Goal: Obtain resource: Download file/media

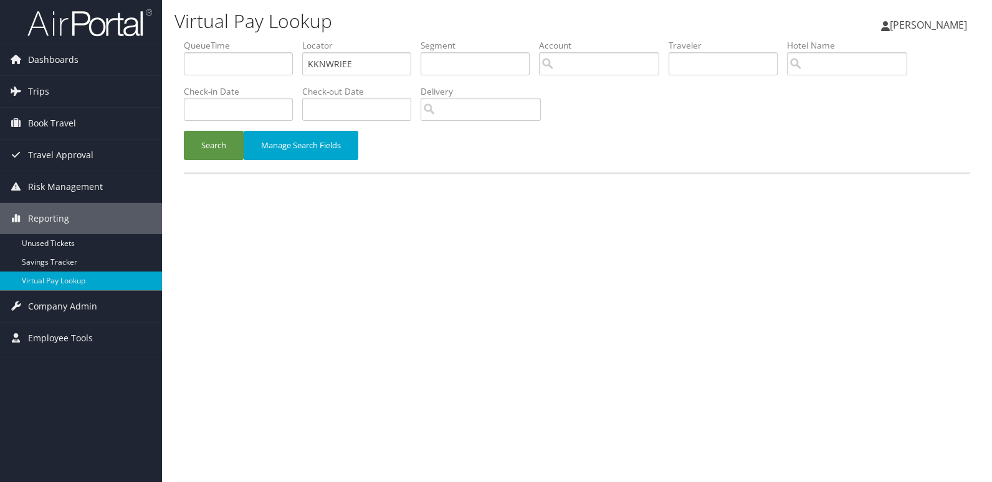
click at [376, 63] on input "KKNWRIEE" at bounding box center [356, 63] width 109 height 23
type input "NWRIEE"
click at [216, 160] on button "Search" at bounding box center [214, 145] width 60 height 29
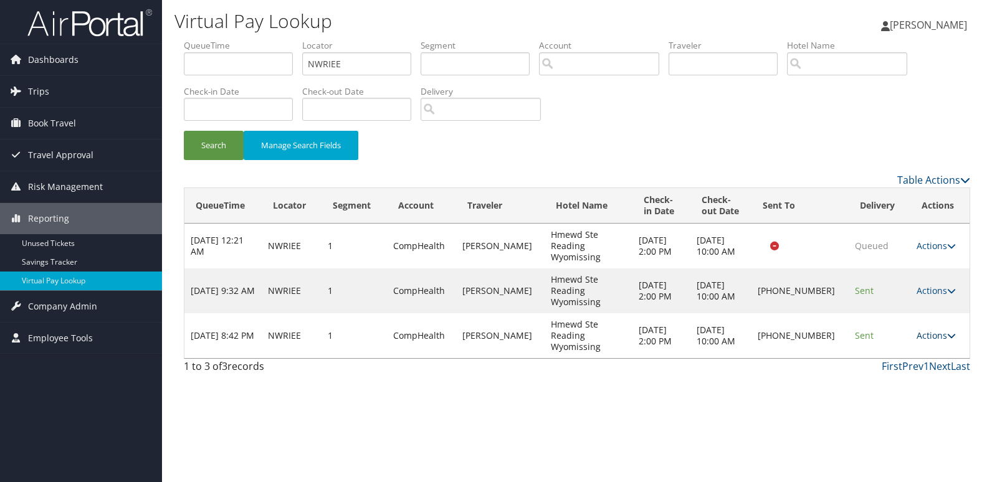
click at [934, 333] on link "Actions" at bounding box center [936, 336] width 39 height 12
click at [923, 370] on link "Logs" at bounding box center [894, 375] width 107 height 21
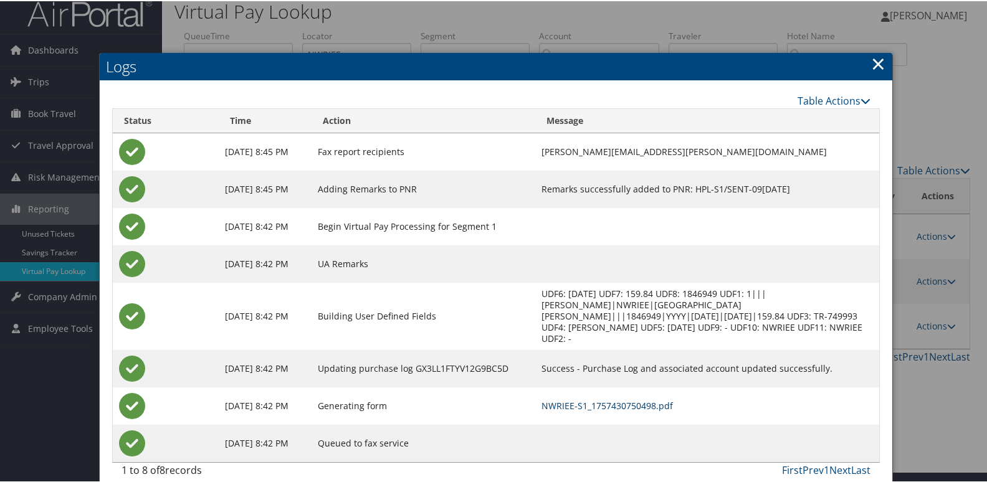
scroll to position [13, 0]
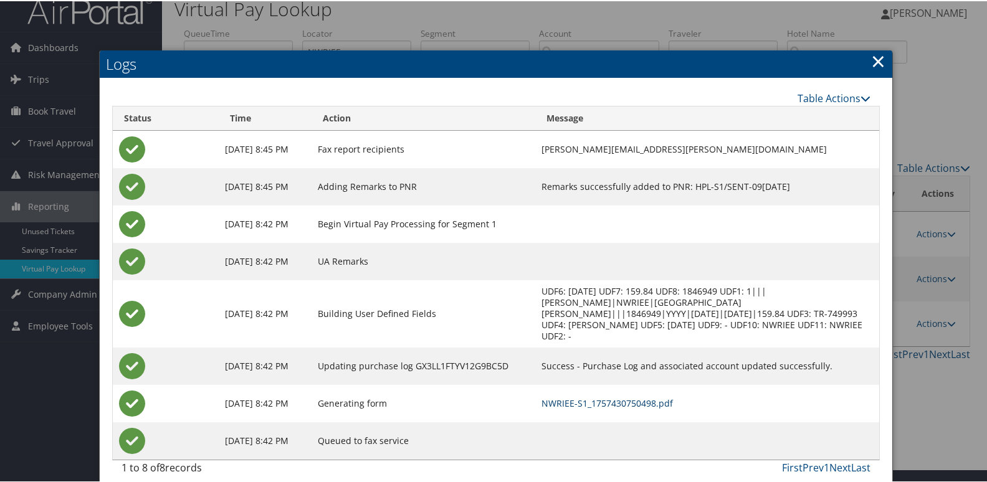
click at [640, 396] on link "NWRIEE-S1_1757430750498.pdf" at bounding box center [607, 402] width 131 height 12
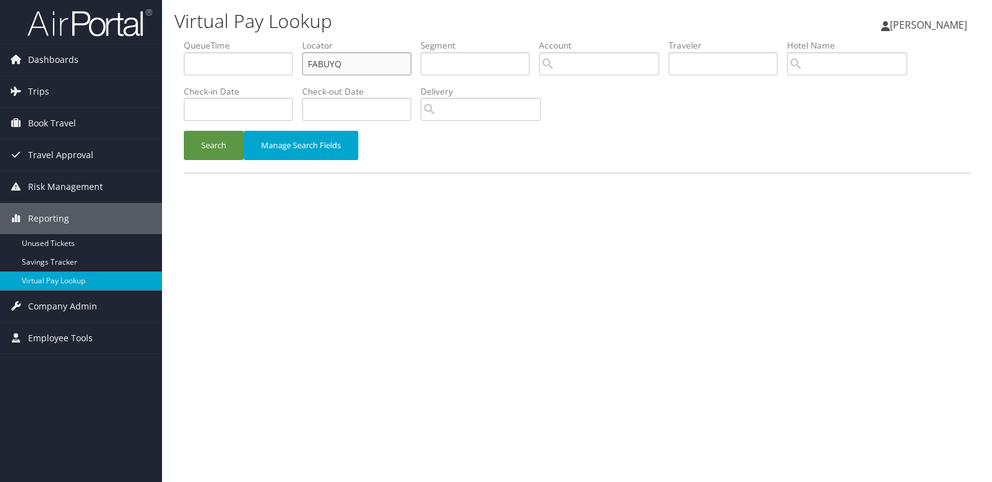
click at [376, 65] on input "FABUYQ" at bounding box center [356, 63] width 109 height 23
paste input "YUTRAS"
type input "YUTRAS"
click at [206, 150] on button "Search" at bounding box center [214, 145] width 60 height 29
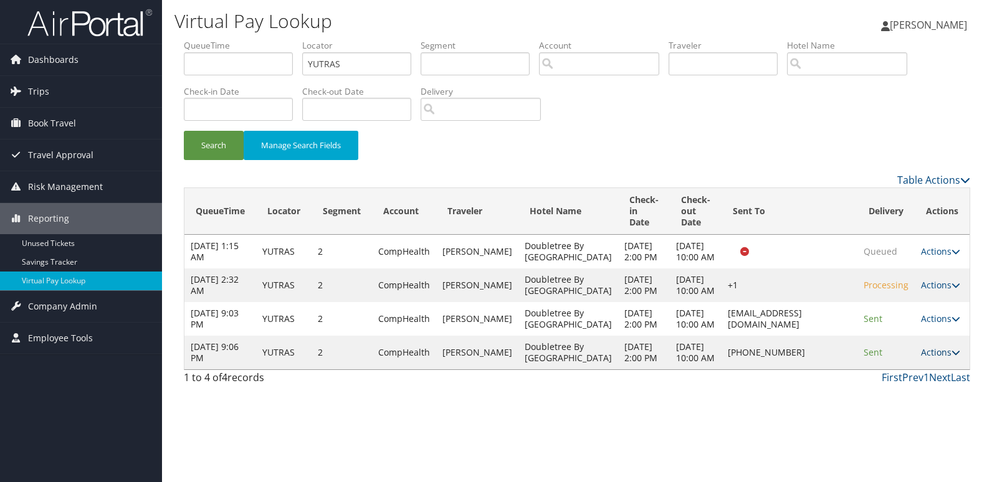
click at [932, 358] on link "Actions" at bounding box center [940, 352] width 39 height 12
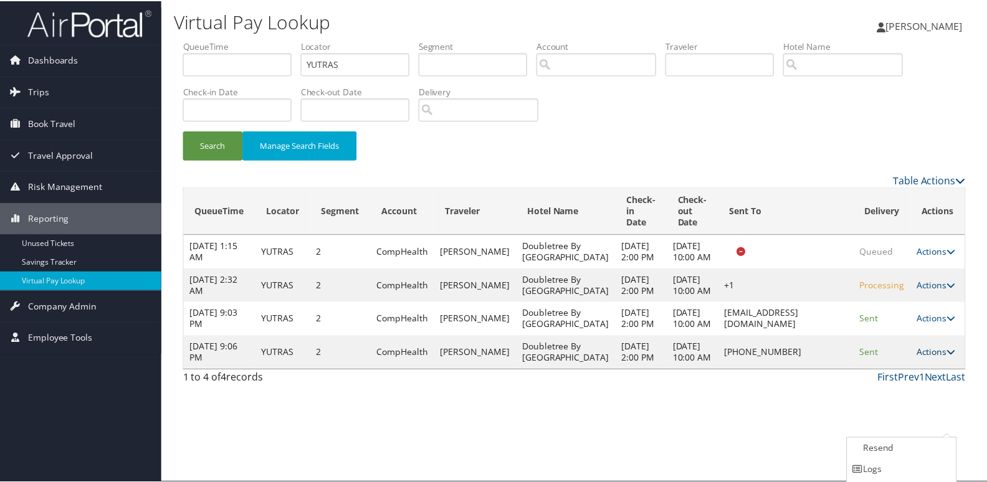
scroll to position [42, 0]
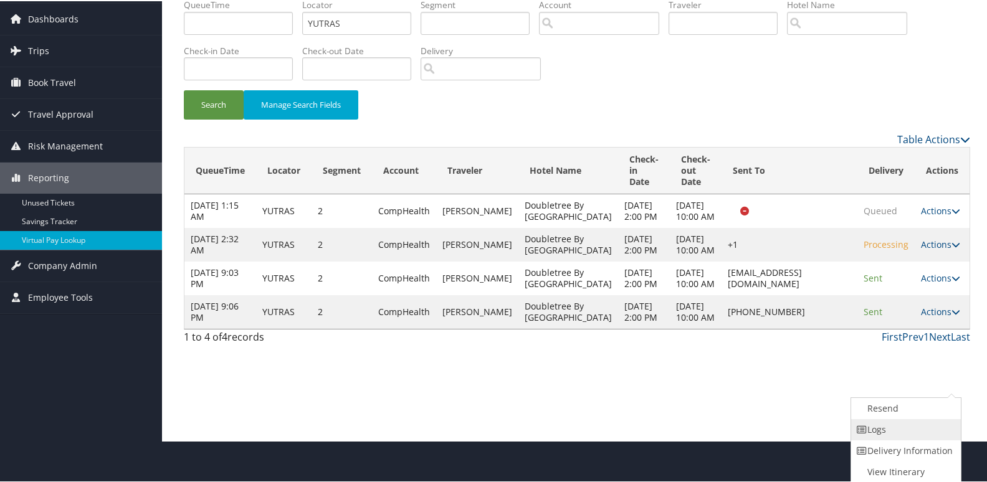
click at [914, 436] on link "Logs" at bounding box center [904, 428] width 107 height 21
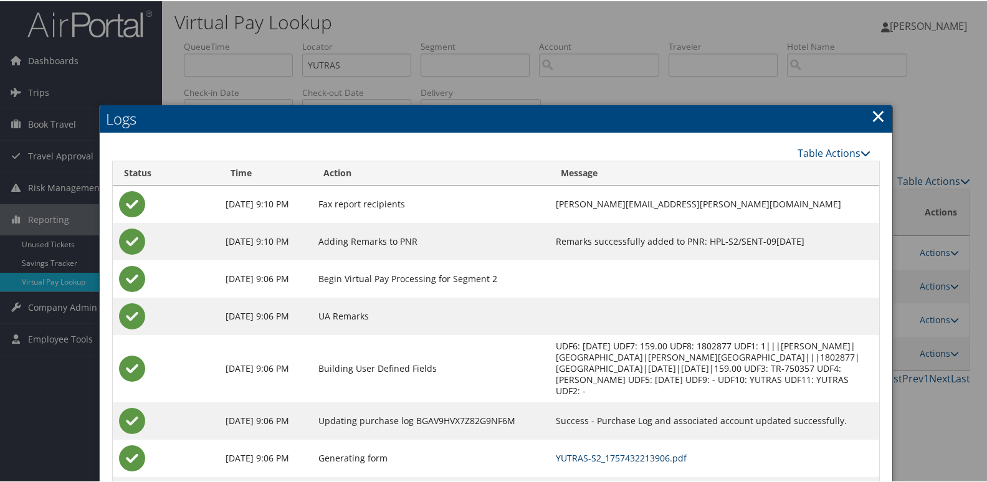
click at [652, 451] on link "YUTRAS-S2_1757432213906.pdf" at bounding box center [621, 457] width 131 height 12
drag, startPoint x: 635, startPoint y: 443, endPoint x: 629, endPoint y: 440, distance: 6.4
click at [635, 451] on link "YUTRAS-S2_1757432213906.pdf" at bounding box center [621, 457] width 131 height 12
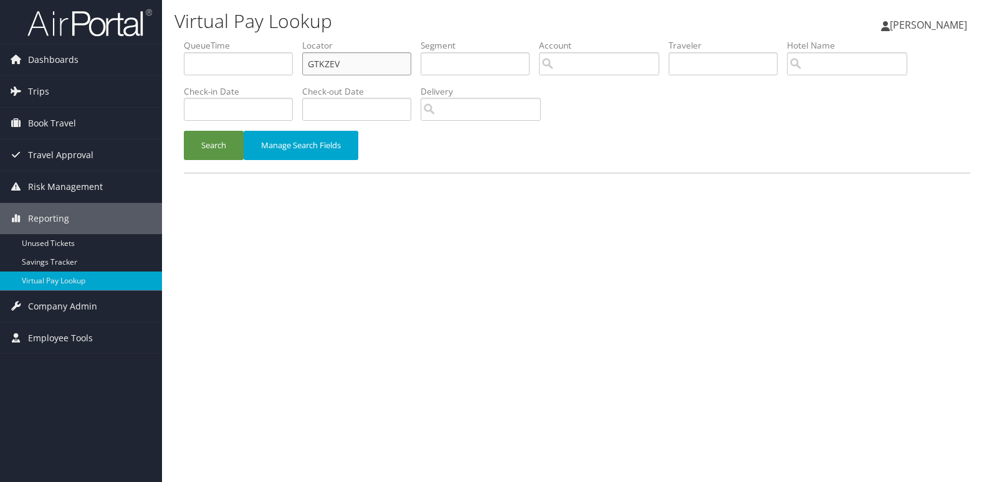
click at [354, 60] on input "GTKZEV" at bounding box center [356, 63] width 109 height 23
click at [355, 60] on input "GTKZEV" at bounding box center [356, 63] width 109 height 23
paste input "OLWDXW"
type input "OLWDXW"
click at [226, 148] on button "Search" at bounding box center [214, 145] width 60 height 29
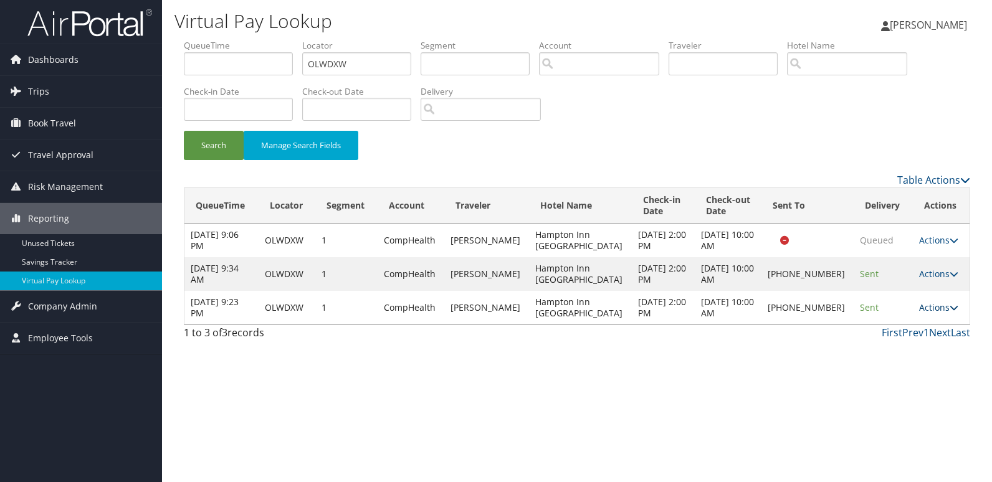
click at [950, 311] on icon at bounding box center [954, 307] width 9 height 9
click at [905, 348] on link "Logs" at bounding box center [894, 346] width 107 height 21
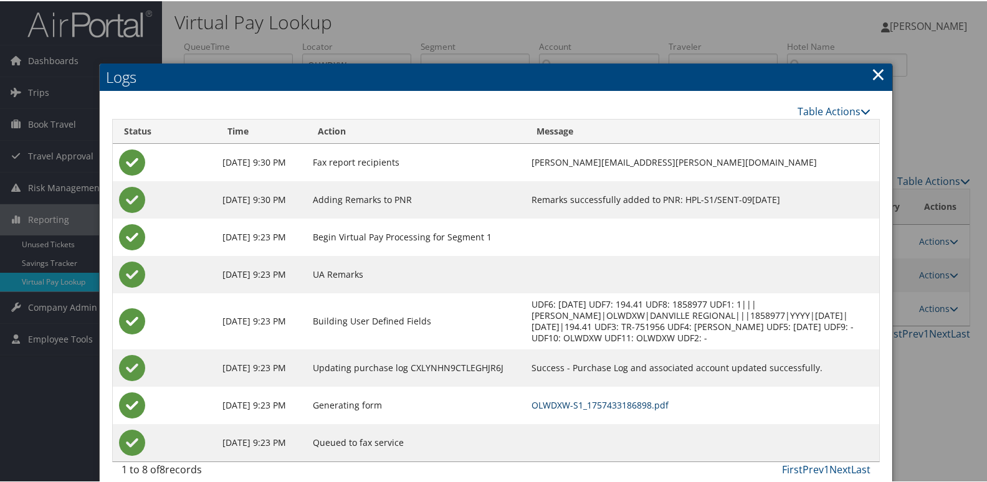
click at [664, 407] on link "OLWDXW-S1_1757433186898.pdf" at bounding box center [600, 404] width 137 height 12
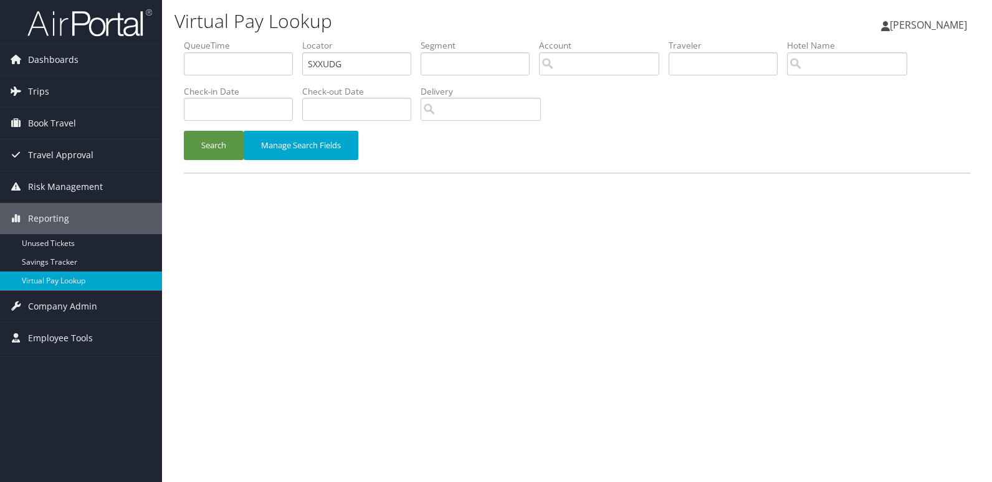
click at [415, 67] on li "Locator SXXUDG" at bounding box center [361, 61] width 118 height 45
drag, startPoint x: 415, startPoint y: 67, endPoint x: 392, endPoint y: 66, distance: 23.1
click at [412, 67] on li "Locator SXXUDG" at bounding box center [361, 61] width 118 height 45
click at [392, 66] on input "SXXUDG" at bounding box center [356, 63] width 109 height 23
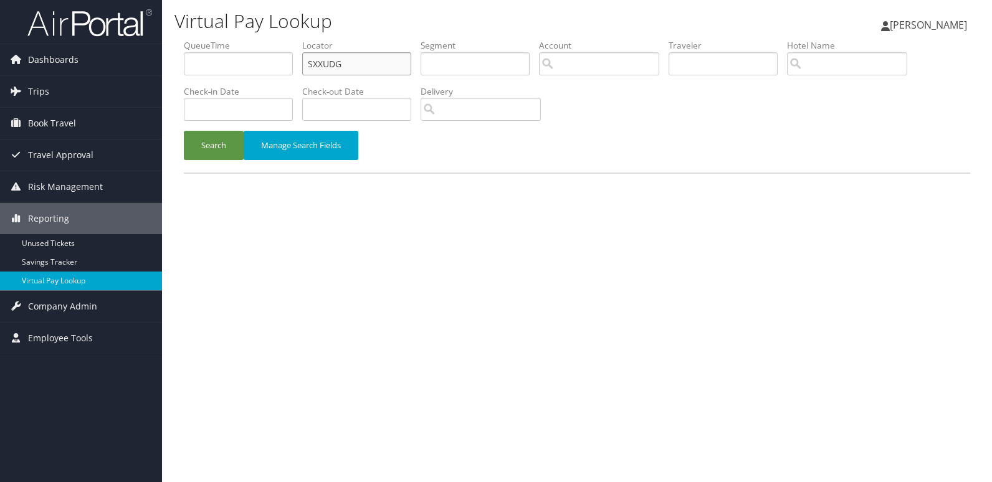
paste input "UFRFXQ"
type input "UFRFXQ"
click at [201, 145] on button "Search" at bounding box center [214, 145] width 60 height 29
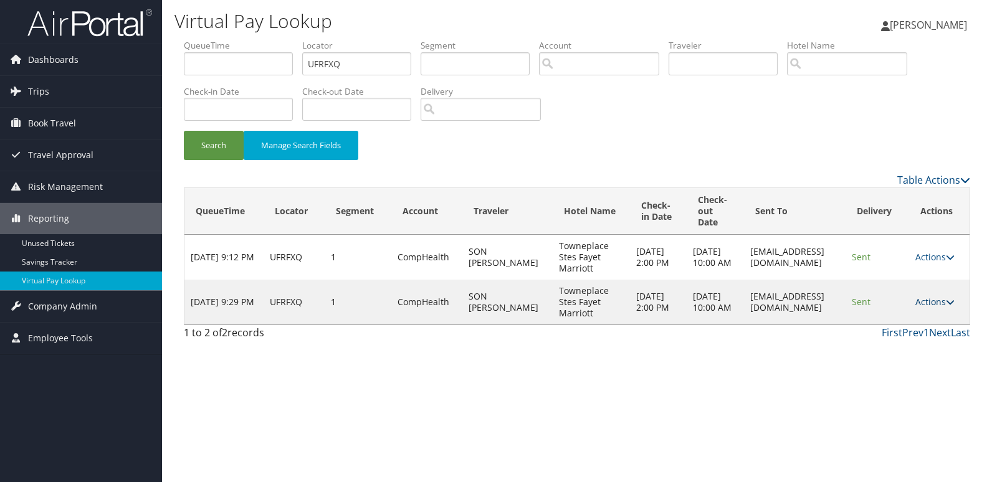
click at [937, 302] on link "Actions" at bounding box center [934, 302] width 39 height 12
click at [920, 336] on link "Logs" at bounding box center [913, 341] width 79 height 21
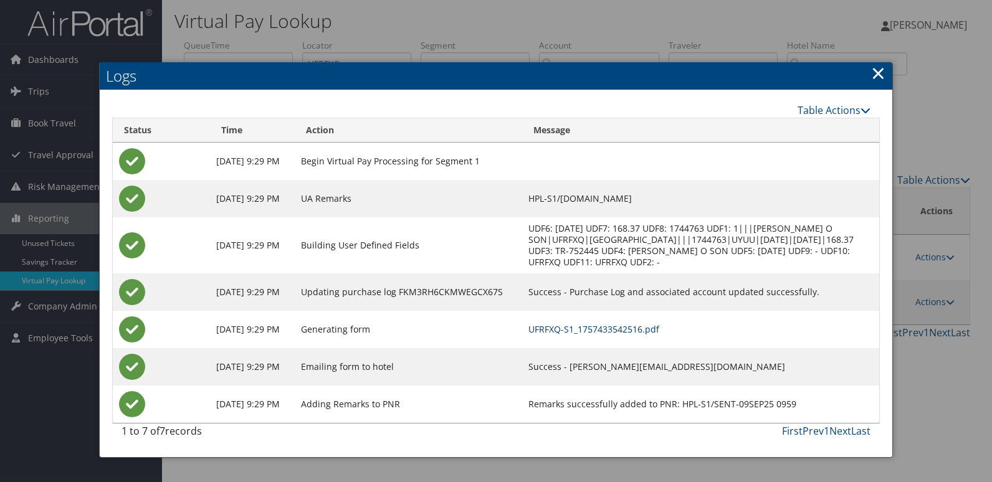
click at [659, 329] on link "UFRFXQ-S1_1757433542516.pdf" at bounding box center [593, 329] width 131 height 12
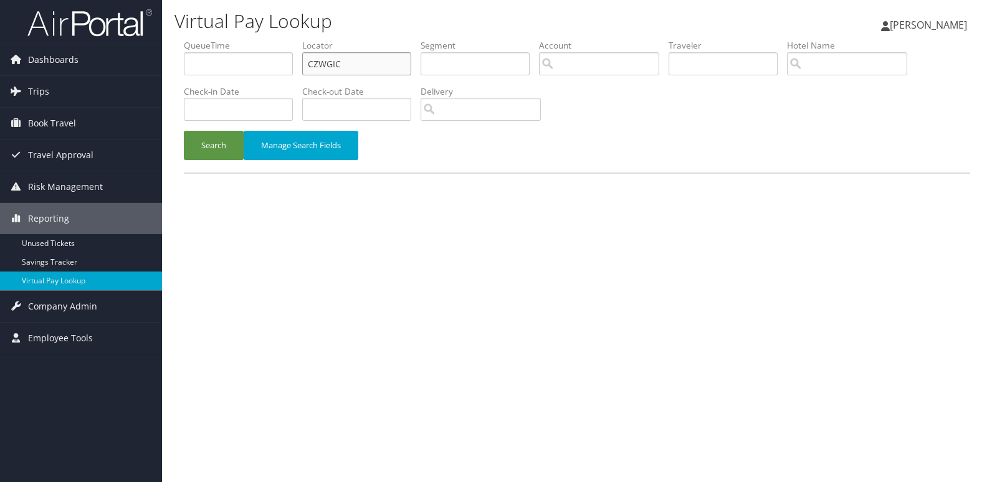
click at [368, 61] on input "CZWGIC" at bounding box center [356, 63] width 109 height 23
paste input "KUMEA"
type input "KUMEAC"
click at [234, 145] on button "Search" at bounding box center [214, 145] width 60 height 29
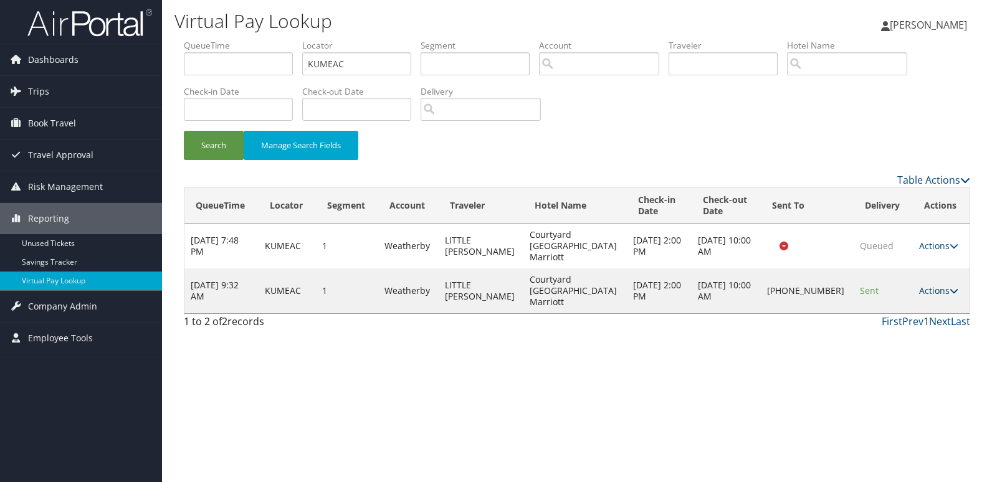
click at [919, 285] on link "Actions" at bounding box center [938, 291] width 39 height 12
click at [912, 317] on link "Logs" at bounding box center [895, 313] width 107 height 21
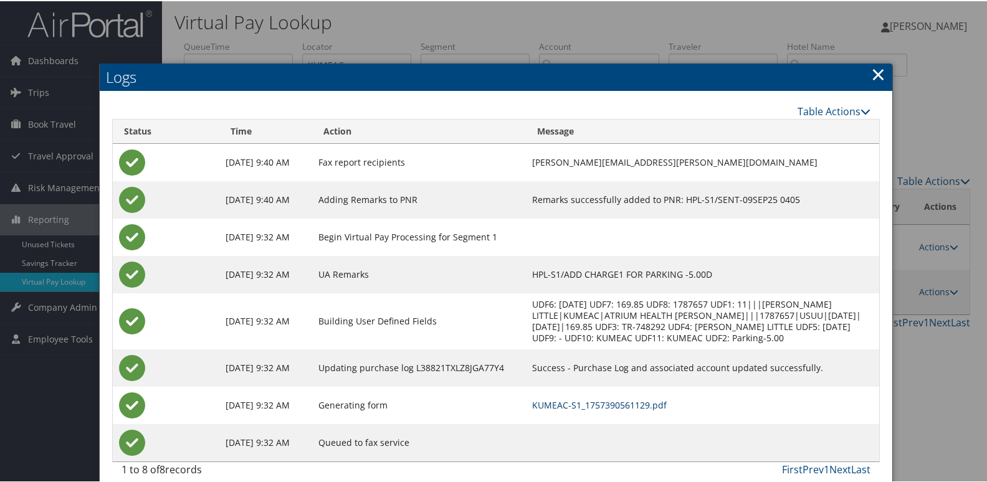
click at [614, 409] on link "KUMEAC-S1_1757390561129.pdf" at bounding box center [599, 404] width 135 height 12
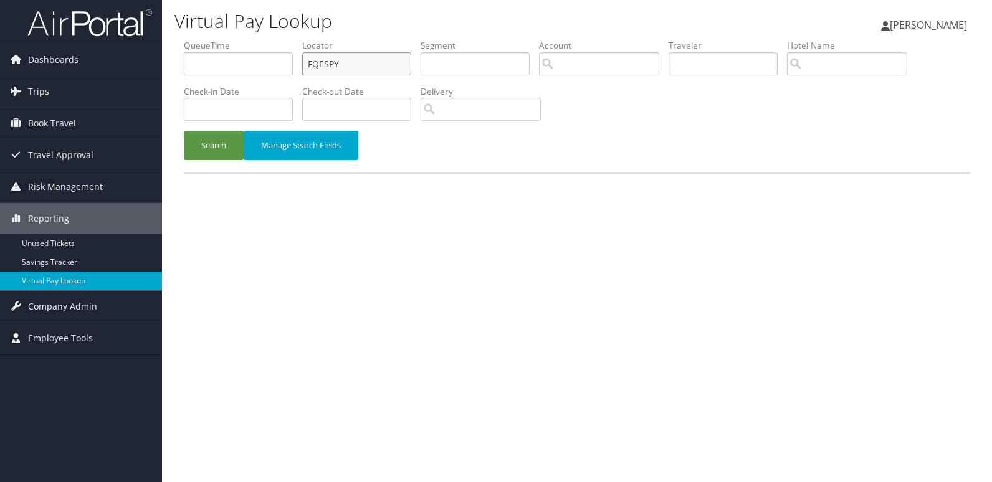
click at [370, 68] on input "FQESPY" at bounding box center [356, 63] width 109 height 23
paste input "LJEEZL"
type input "LJEEZL"
click at [231, 145] on button "Search" at bounding box center [214, 145] width 60 height 29
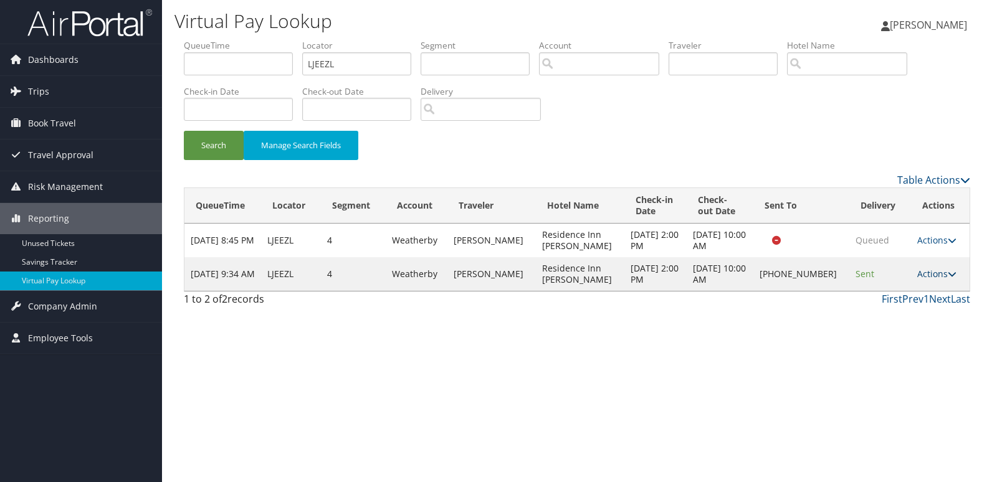
click at [927, 270] on link "Actions" at bounding box center [936, 274] width 39 height 12
click at [931, 308] on link "Logs" at bounding box center [894, 313] width 107 height 21
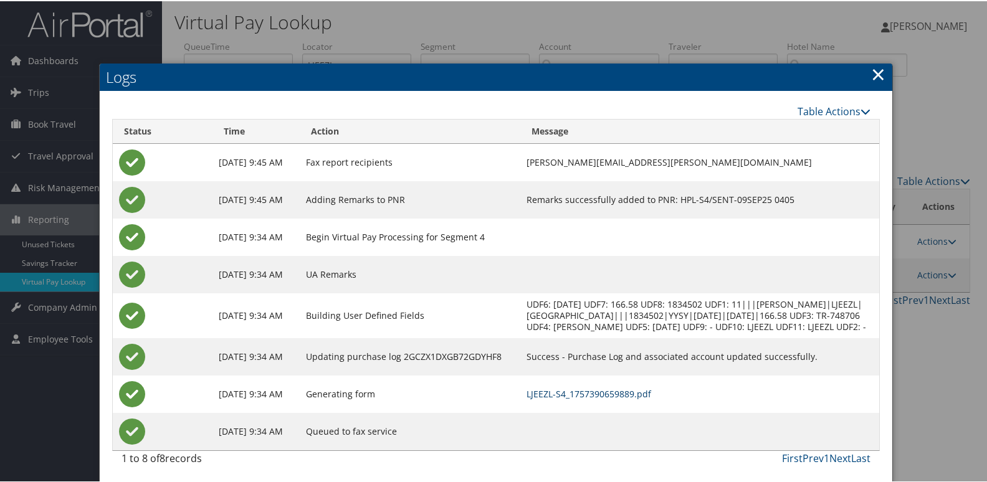
click at [651, 398] on link "LJEEZL-S4_1757390659889.pdf" at bounding box center [589, 393] width 125 height 12
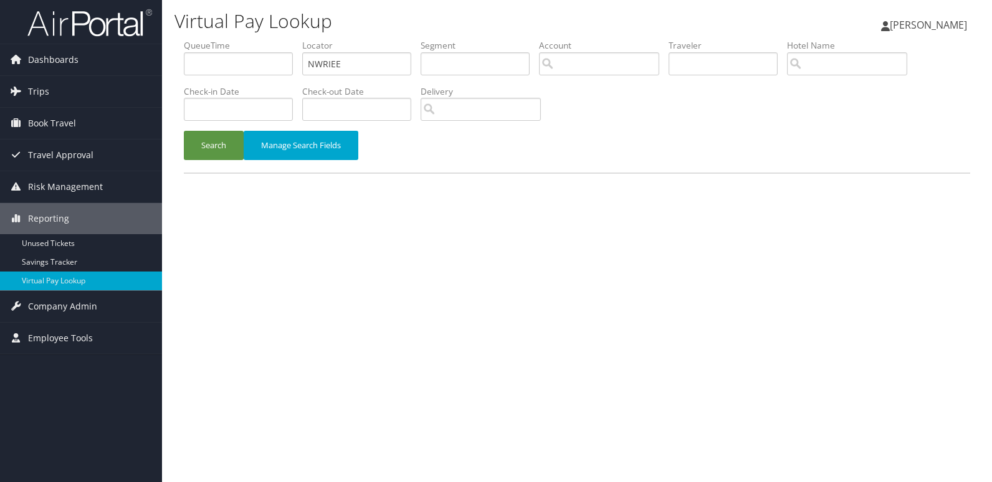
click at [358, 72] on input "NWRIEE" at bounding box center [356, 63] width 109 height 23
type input "GHBJAD"
click at [208, 163] on div "Search Manage Search Fields" at bounding box center [576, 152] width 805 height 42
click at [219, 143] on button "Search" at bounding box center [214, 145] width 60 height 29
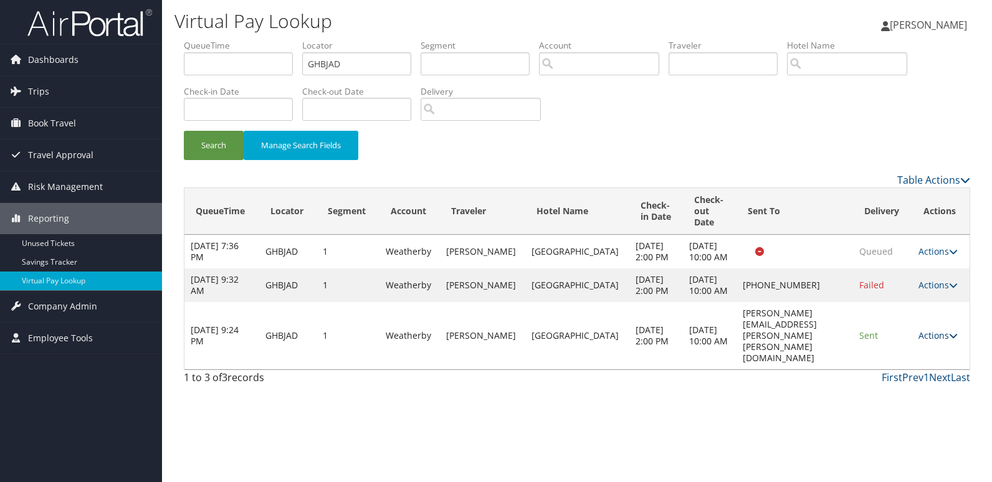
click at [919, 341] on link "Actions" at bounding box center [938, 336] width 39 height 12
click at [913, 386] on link "Logs" at bounding box center [912, 386] width 79 height 21
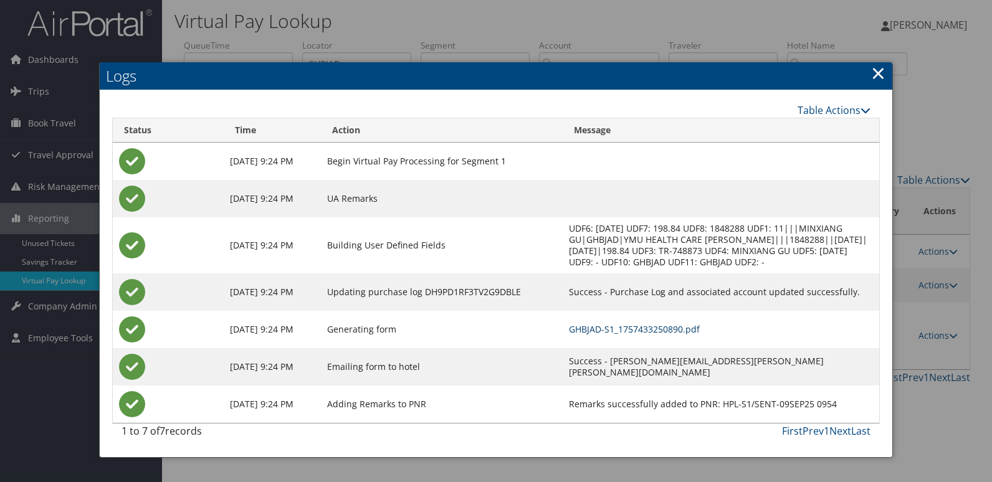
click at [700, 333] on link "GHBJAD-S1_1757433250890.pdf" at bounding box center [634, 329] width 131 height 12
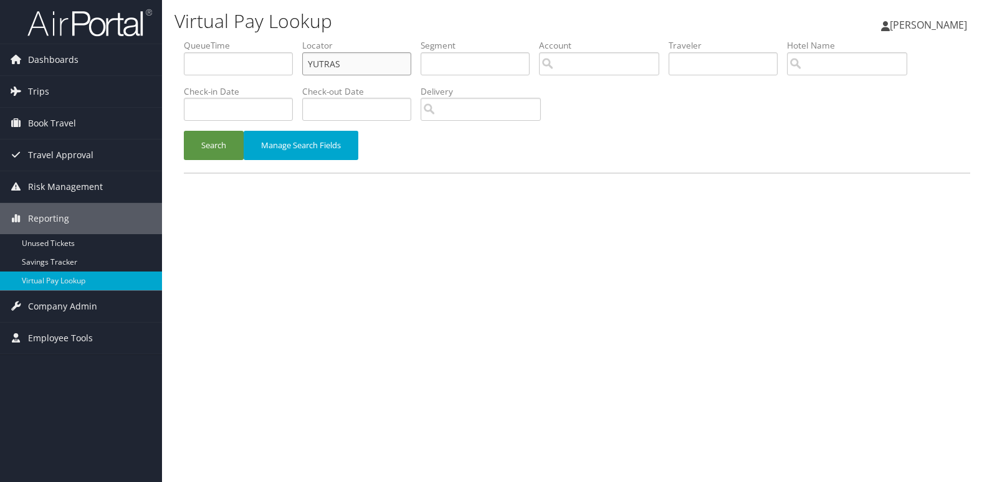
click at [383, 70] on input "YUTRAS" at bounding box center [356, 63] width 109 height 23
paste input "CCRYRF"
type input "CCRYRF"
click at [218, 147] on button "Search" at bounding box center [214, 145] width 60 height 29
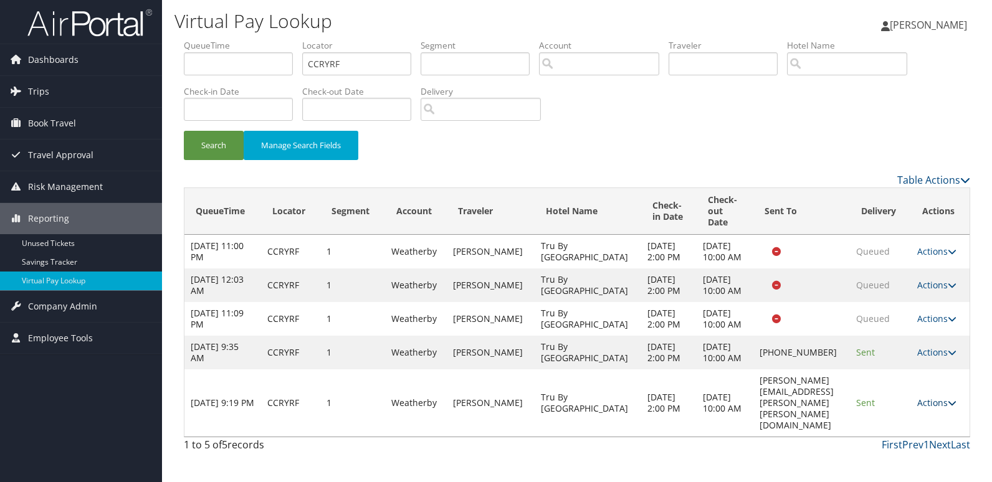
click at [930, 409] on link "Actions" at bounding box center [936, 403] width 39 height 12
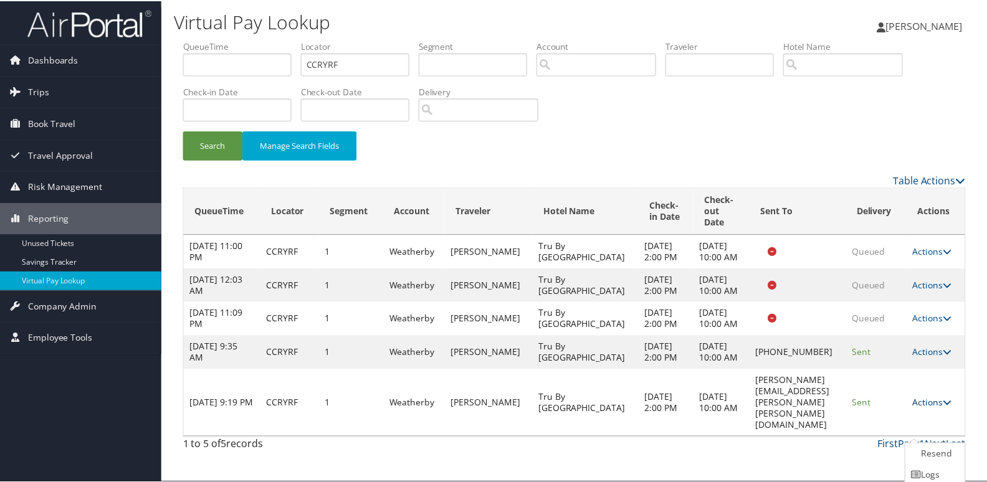
scroll to position [49, 0]
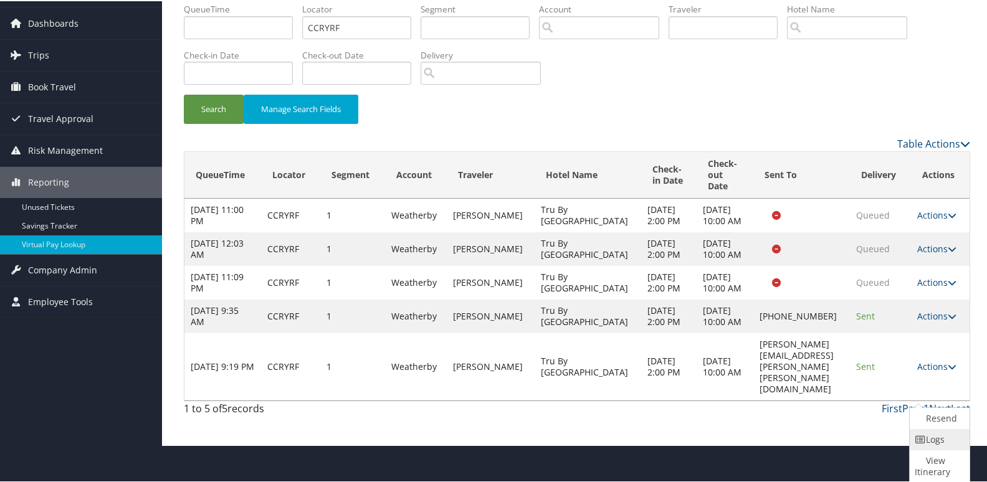
click at [925, 444] on link "Logs" at bounding box center [938, 438] width 57 height 21
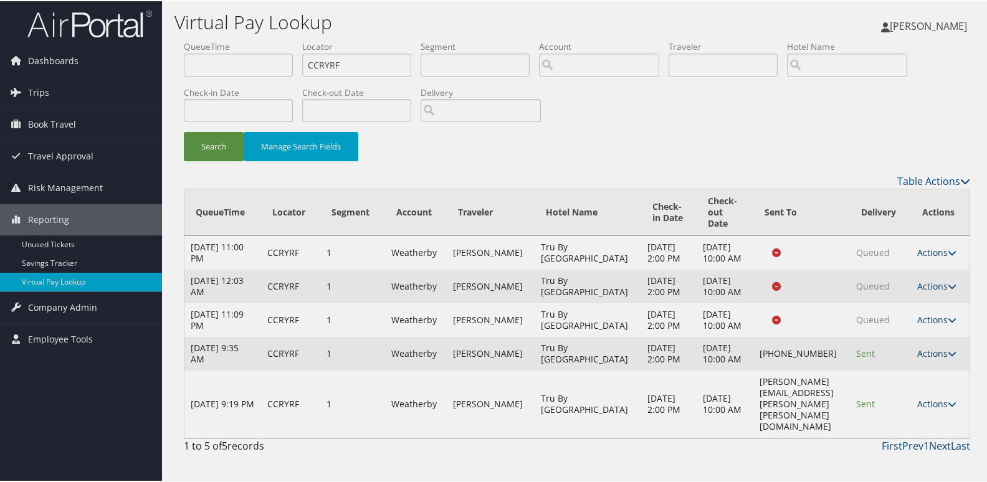
scroll to position [0, 0]
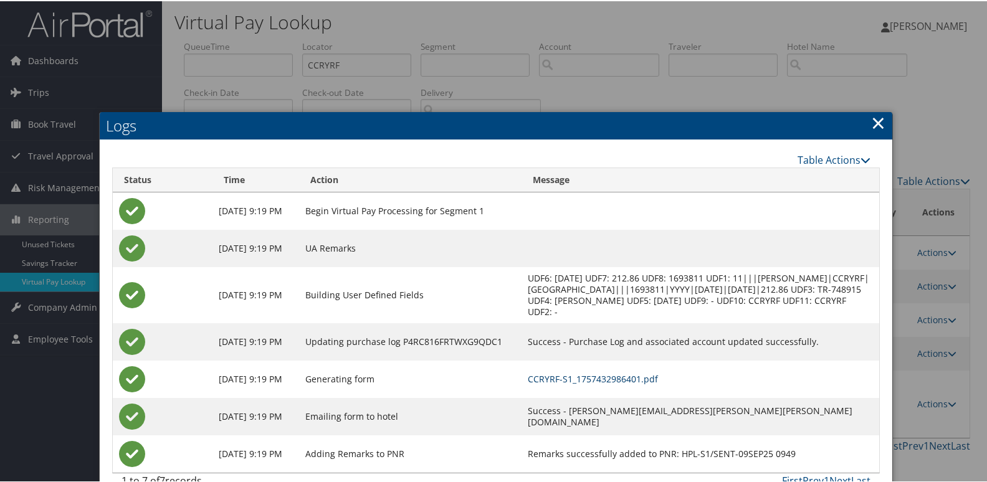
click at [658, 380] on link "CCRYRF-S1_1757432986401.pdf" at bounding box center [593, 378] width 130 height 12
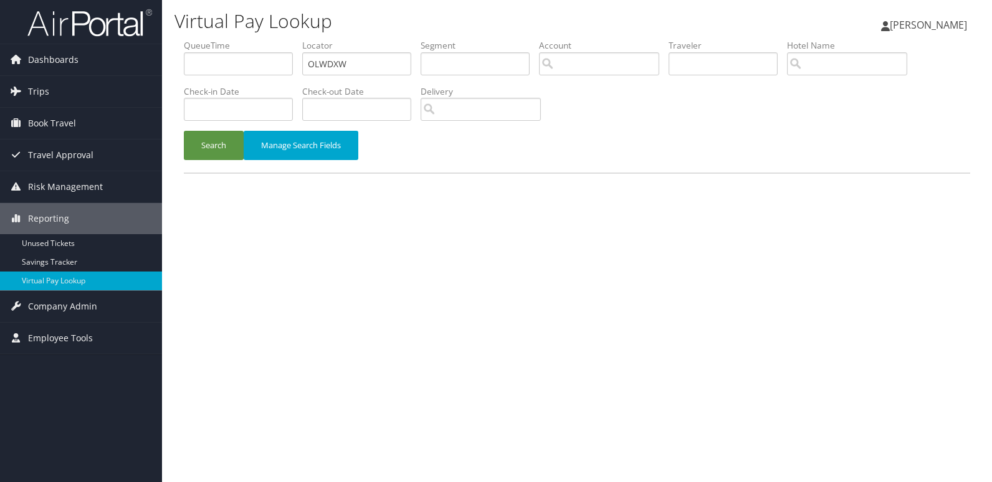
click at [419, 64] on li "Locator OLWDXW" at bounding box center [361, 61] width 118 height 45
drag, startPoint x: 419, startPoint y: 64, endPoint x: 383, endPoint y: 64, distance: 36.1
click at [383, 64] on input "OLWDXW" at bounding box center [356, 63] width 109 height 23
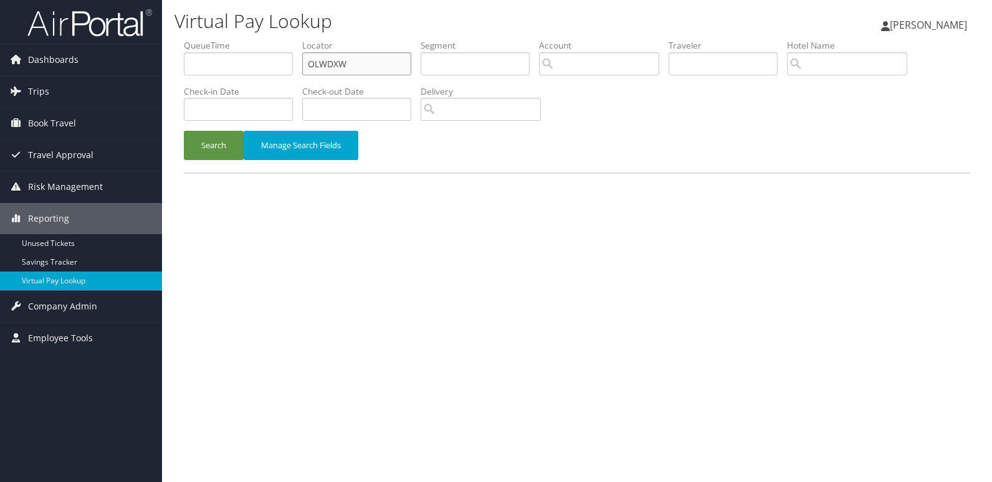
paste input "YMOQIZ"
type input "YMOQIZ"
click at [221, 145] on button "Search" at bounding box center [214, 145] width 60 height 29
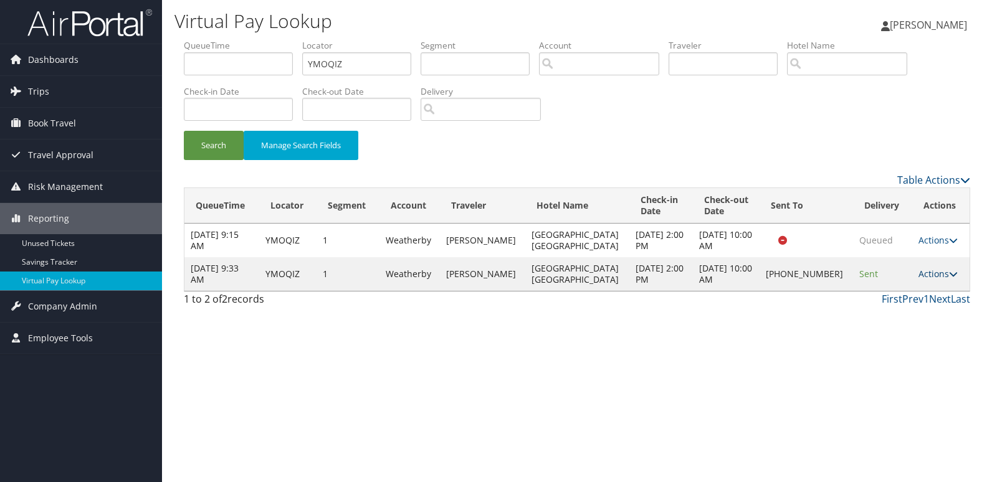
click at [931, 279] on link "Actions" at bounding box center [938, 274] width 39 height 12
click at [914, 305] on link "Logs" at bounding box center [895, 313] width 107 height 21
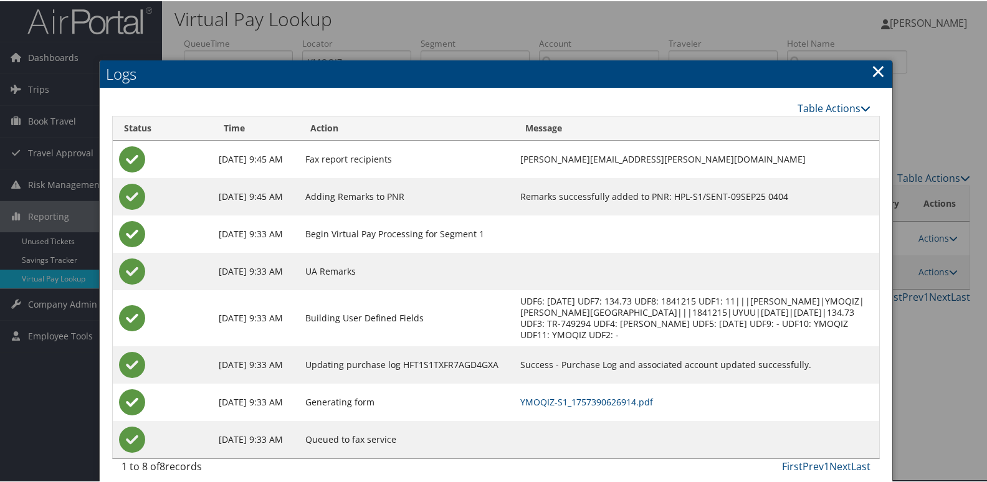
scroll to position [13, 0]
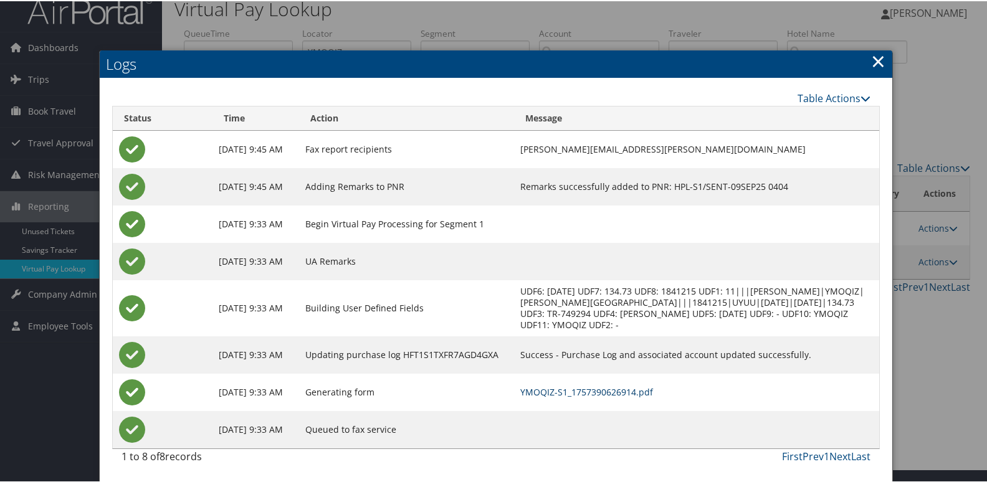
click at [631, 390] on link "YMOQIZ-S1_1757390626914.pdf" at bounding box center [586, 391] width 133 height 12
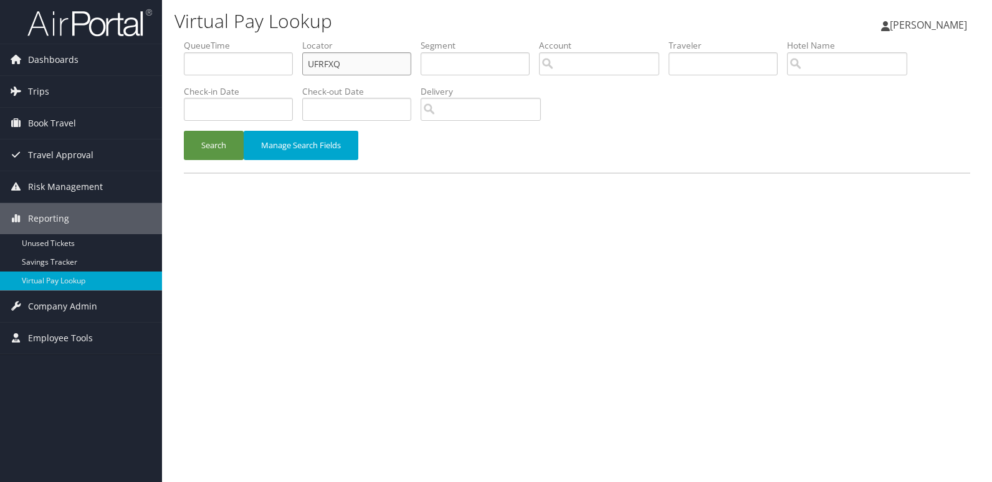
click at [379, 58] on input "UFRFXQ" at bounding box center [356, 63] width 109 height 23
paste input "CMKACI"
type input "CMKACI"
click at [206, 151] on button "Search" at bounding box center [214, 145] width 60 height 29
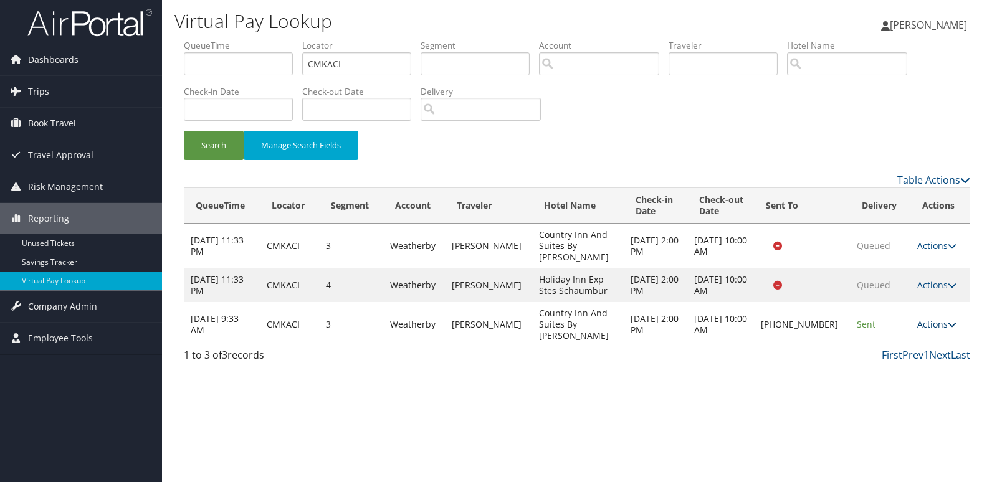
click at [923, 318] on link "Actions" at bounding box center [936, 324] width 39 height 12
click at [914, 340] on link "Logs" at bounding box center [895, 346] width 107 height 21
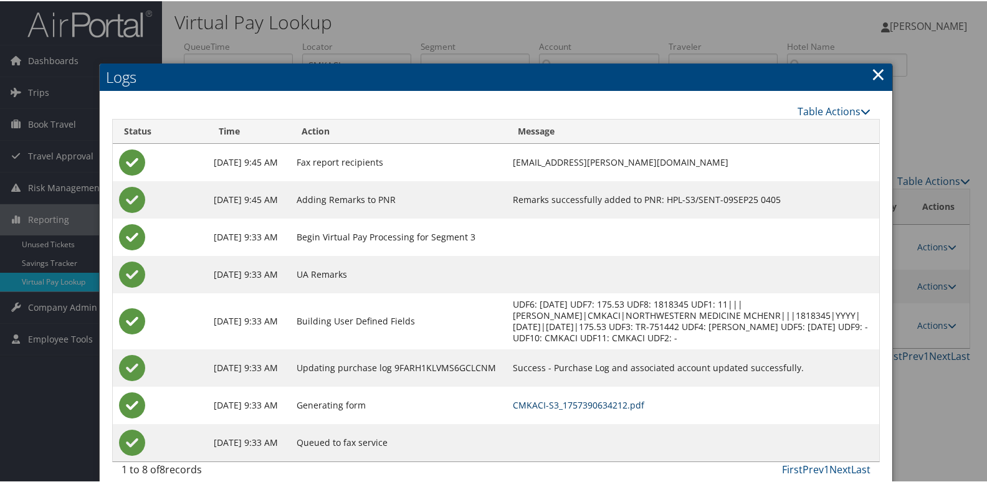
drag, startPoint x: 666, startPoint y: 416, endPoint x: 659, endPoint y: 408, distance: 10.1
click at [644, 410] on link "CMKACI-S3_1757390634212.pdf" at bounding box center [578, 404] width 131 height 12
